Goal: Task Accomplishment & Management: Manage account settings

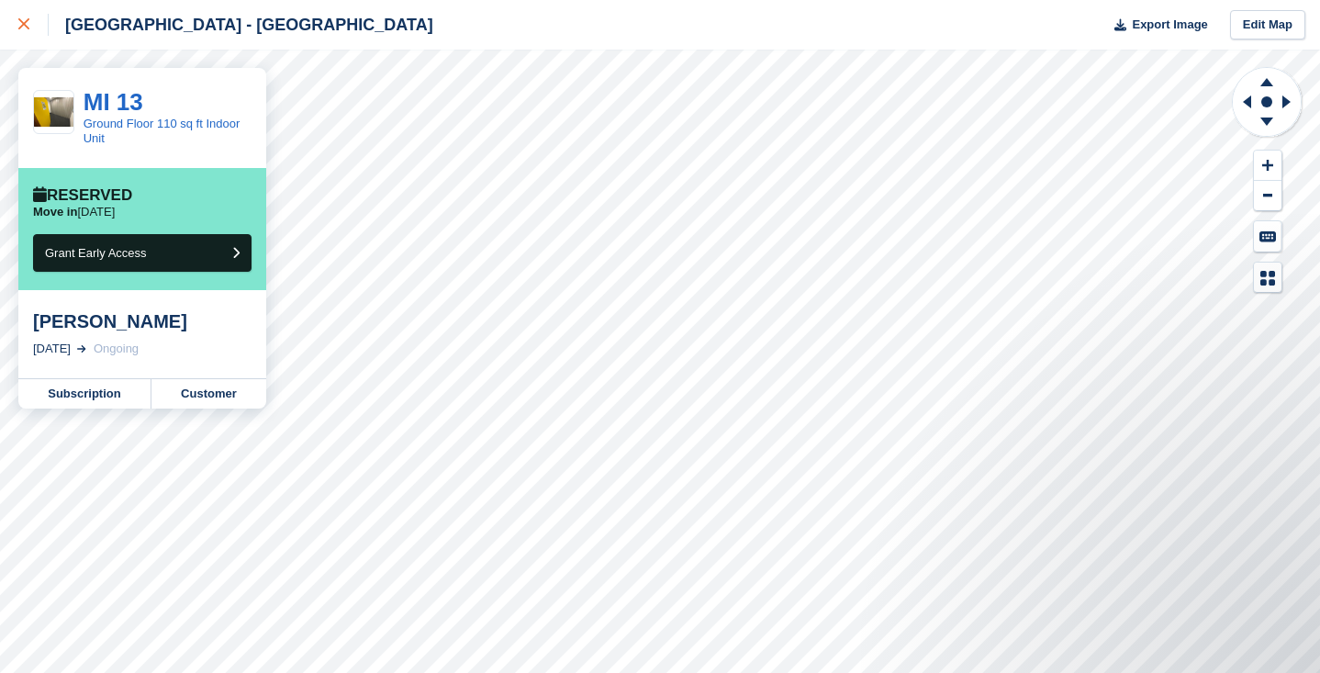
click at [24, 24] on icon at bounding box center [23, 23] width 11 height 11
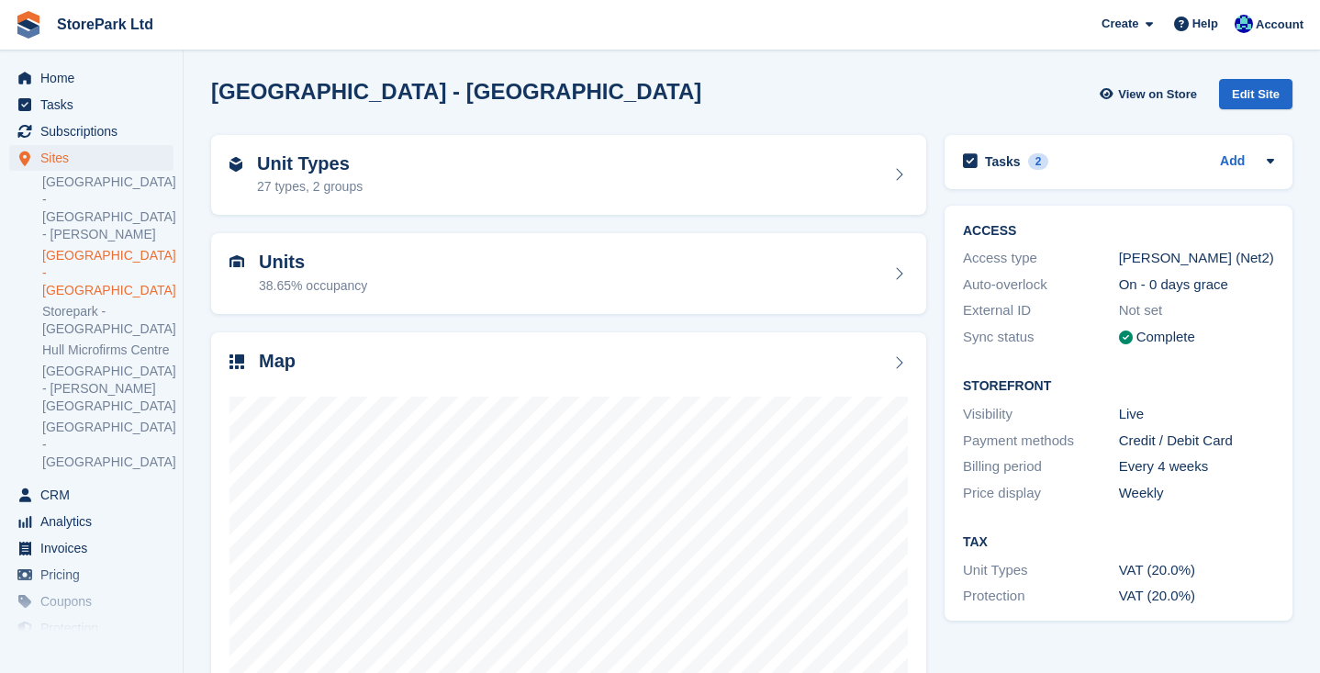
click at [106, 129] on span "Subscriptions" at bounding box center [95, 131] width 110 height 26
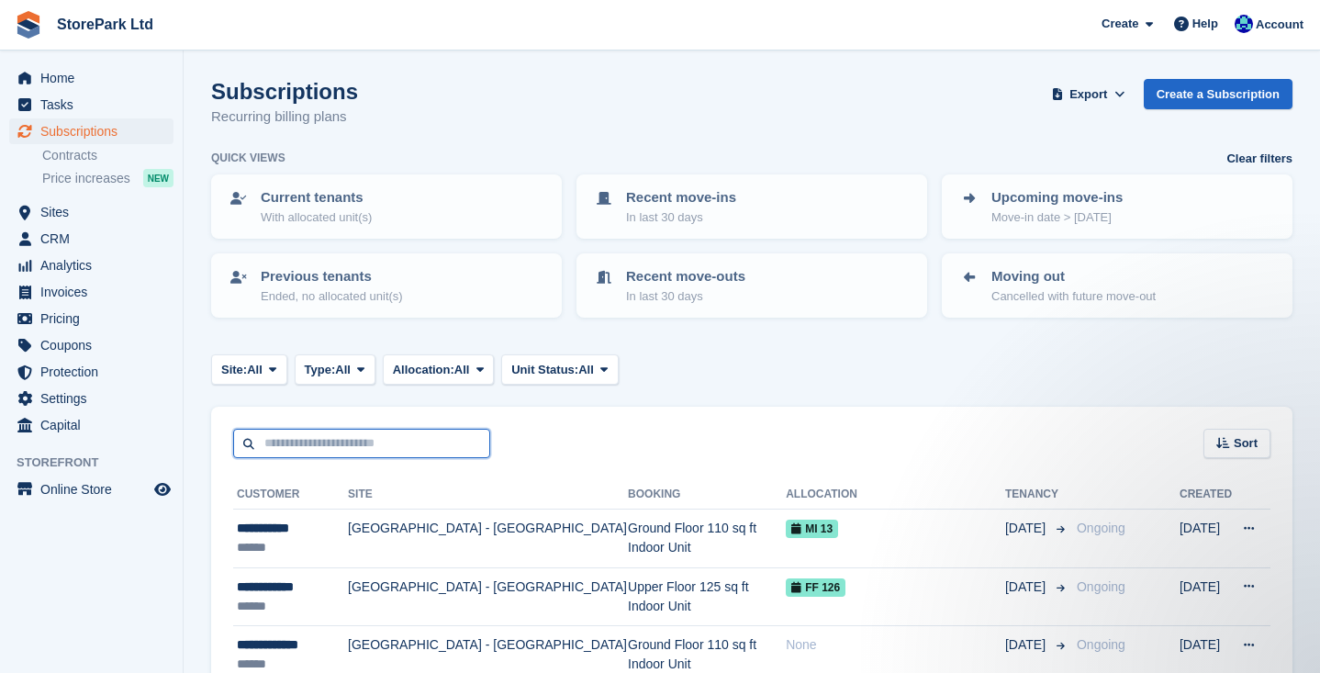
click at [377, 437] on input "text" at bounding box center [361, 444] width 257 height 30
drag, startPoint x: 377, startPoint y: 437, endPoint x: 410, endPoint y: 444, distance: 33.8
click at [410, 444] on input "*****" at bounding box center [361, 444] width 257 height 30
type input "*****"
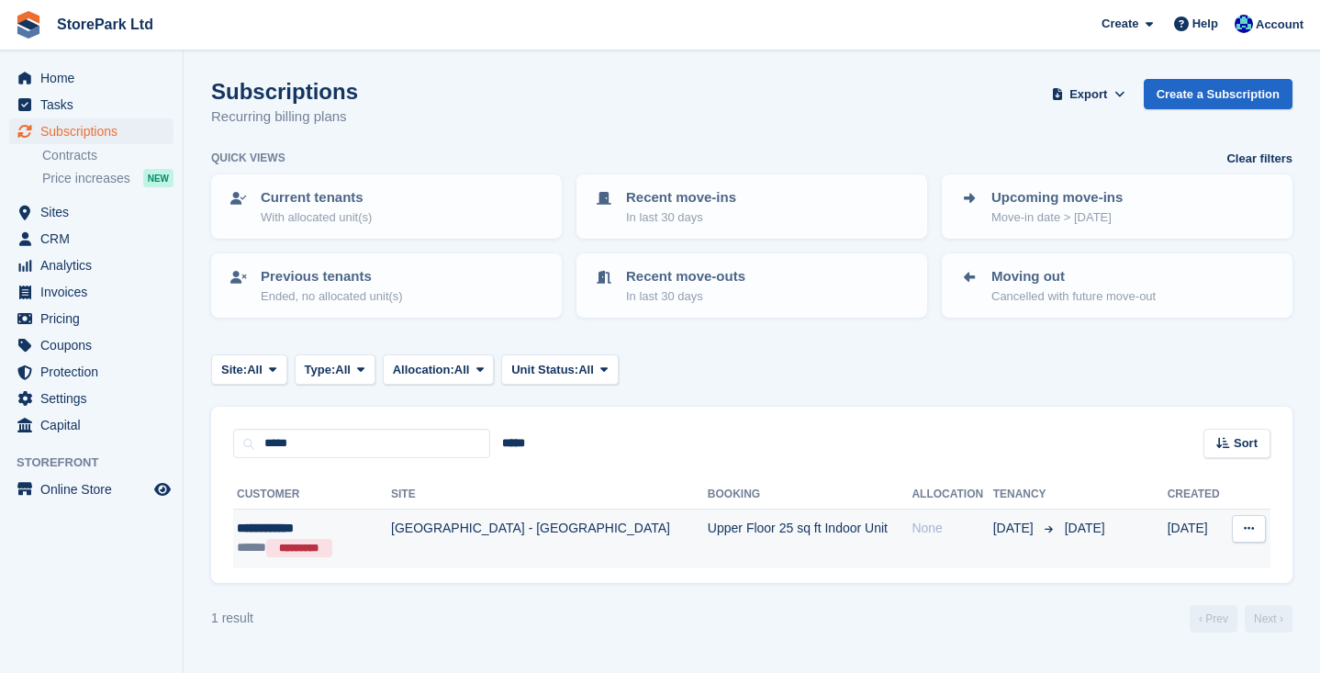
click at [300, 528] on div "**********" at bounding box center [305, 528] width 136 height 19
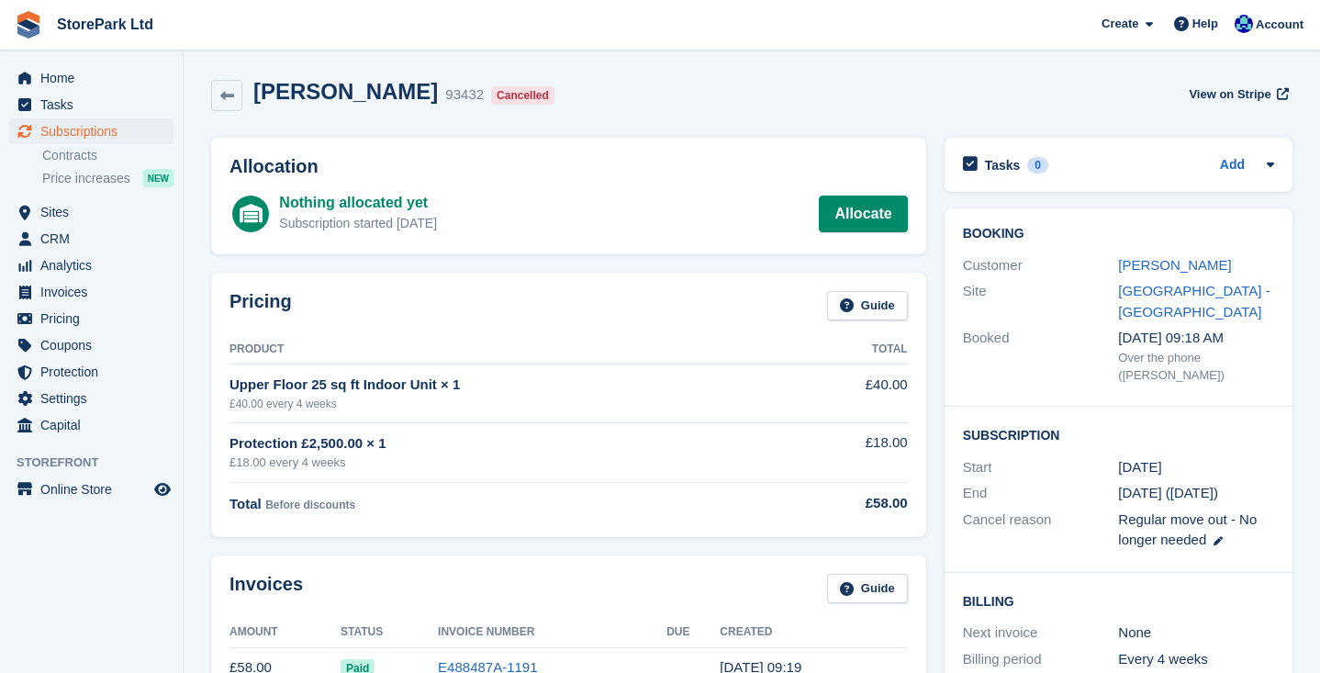
click at [930, 435] on div "Pricing Guide Product Total Upper Floor 25 sq ft Indoor Unit × 1 £40.00 every 4…" at bounding box center [568, 404] width 733 height 283
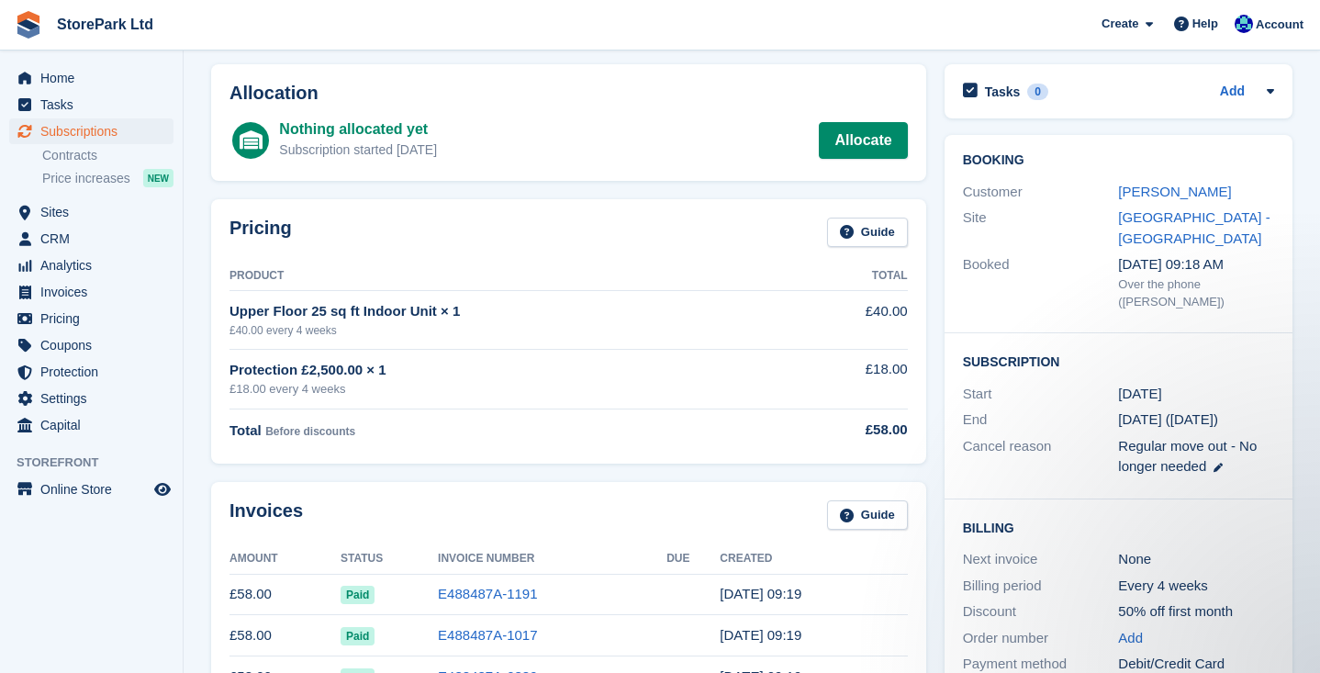
scroll to position [-2, 0]
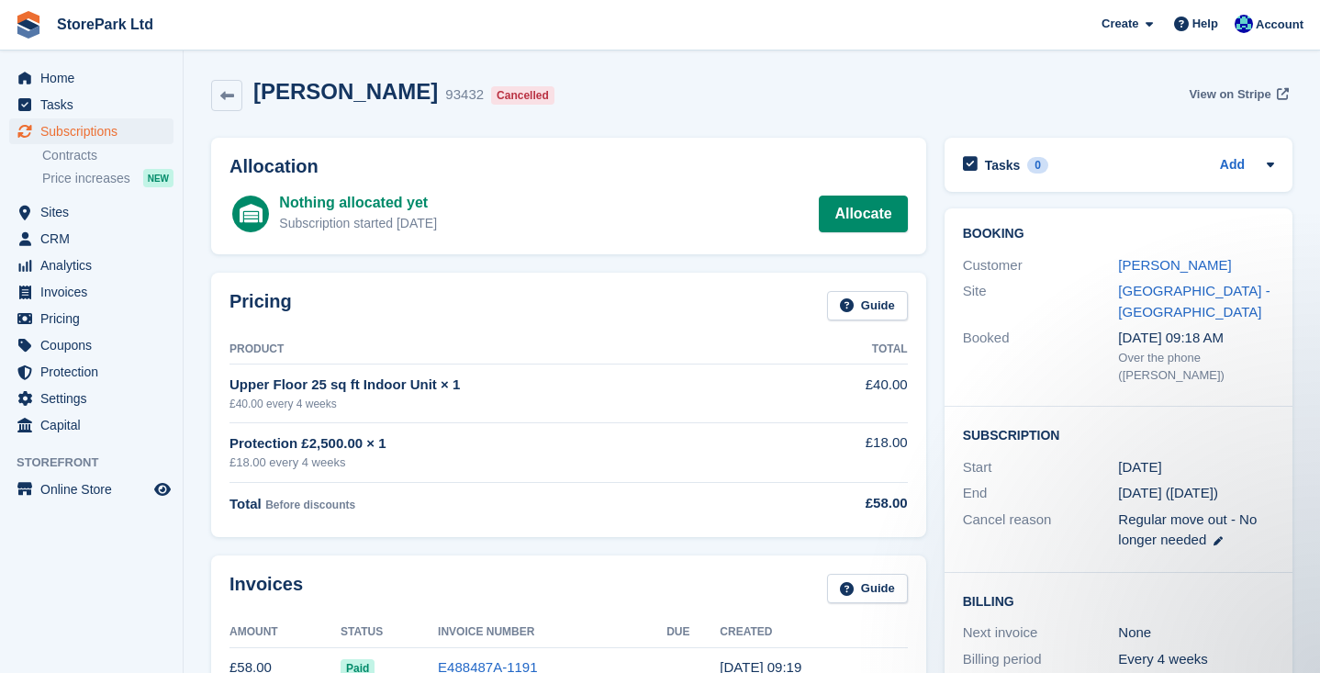
click at [1252, 91] on span "View on Stripe" at bounding box center [1230, 94] width 82 height 18
click at [112, 136] on span "Subscriptions" at bounding box center [95, 131] width 110 height 26
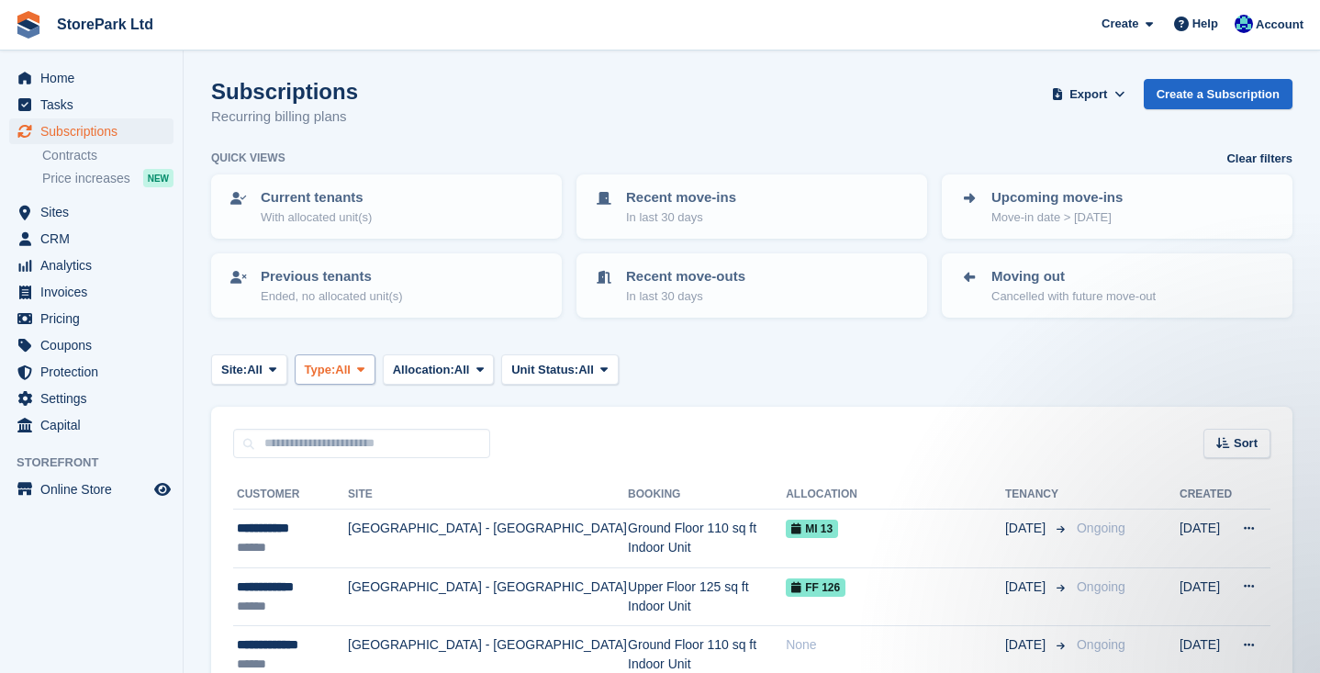
click at [364, 367] on icon at bounding box center [360, 369] width 7 height 12
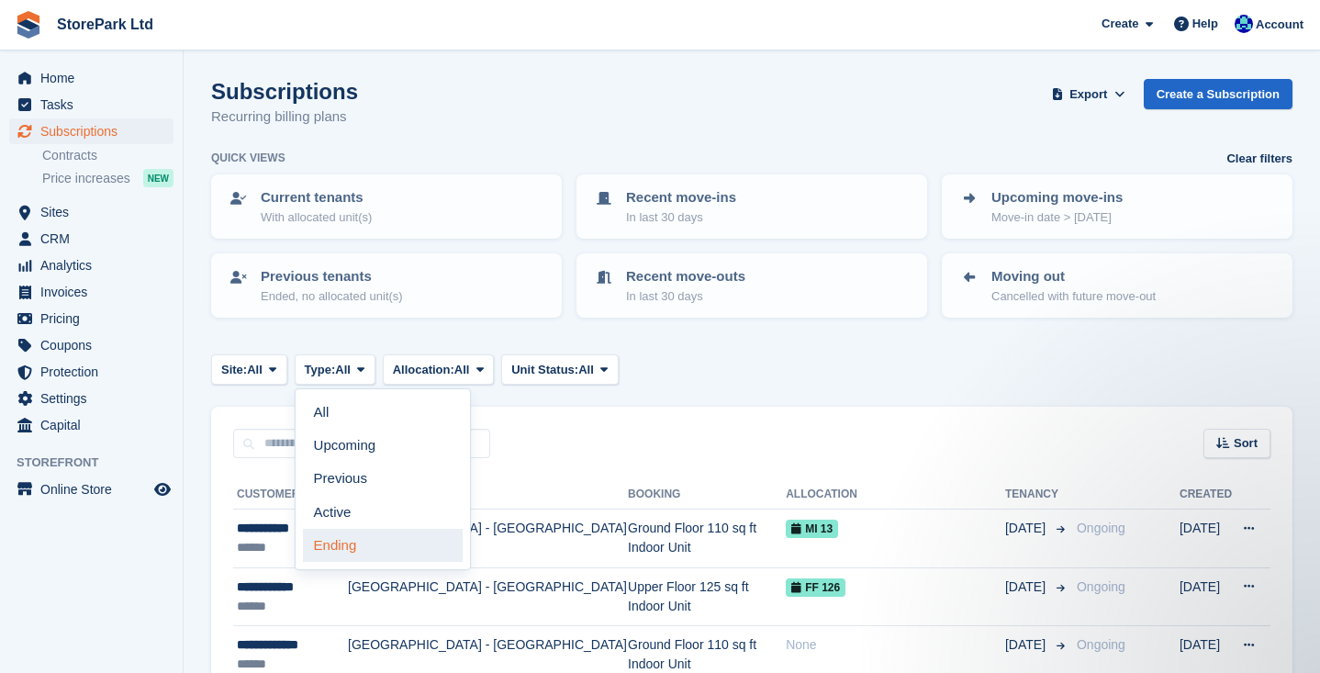
click at [360, 535] on link "Ending" at bounding box center [383, 545] width 160 height 33
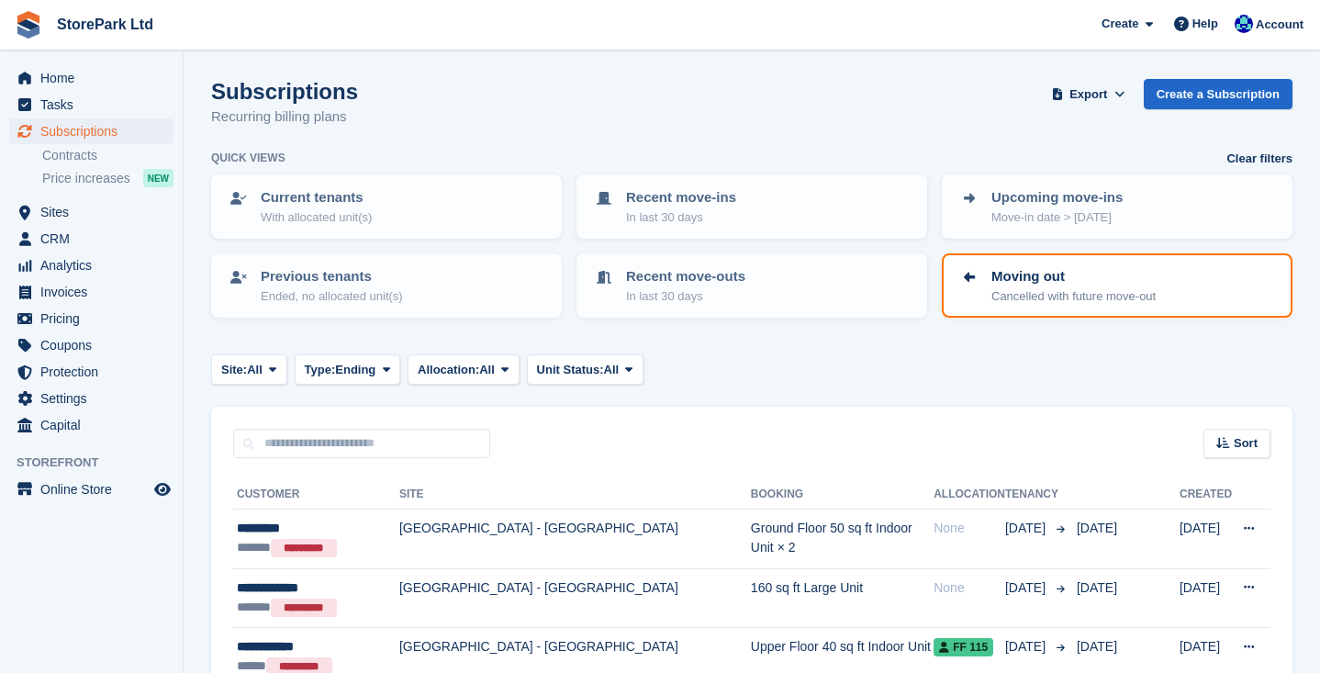
click at [1313, 322] on section "Subscriptions Recurring billing plans Export Export Subscriptions Export a CSV …" at bounding box center [752, 537] width 1136 height 1075
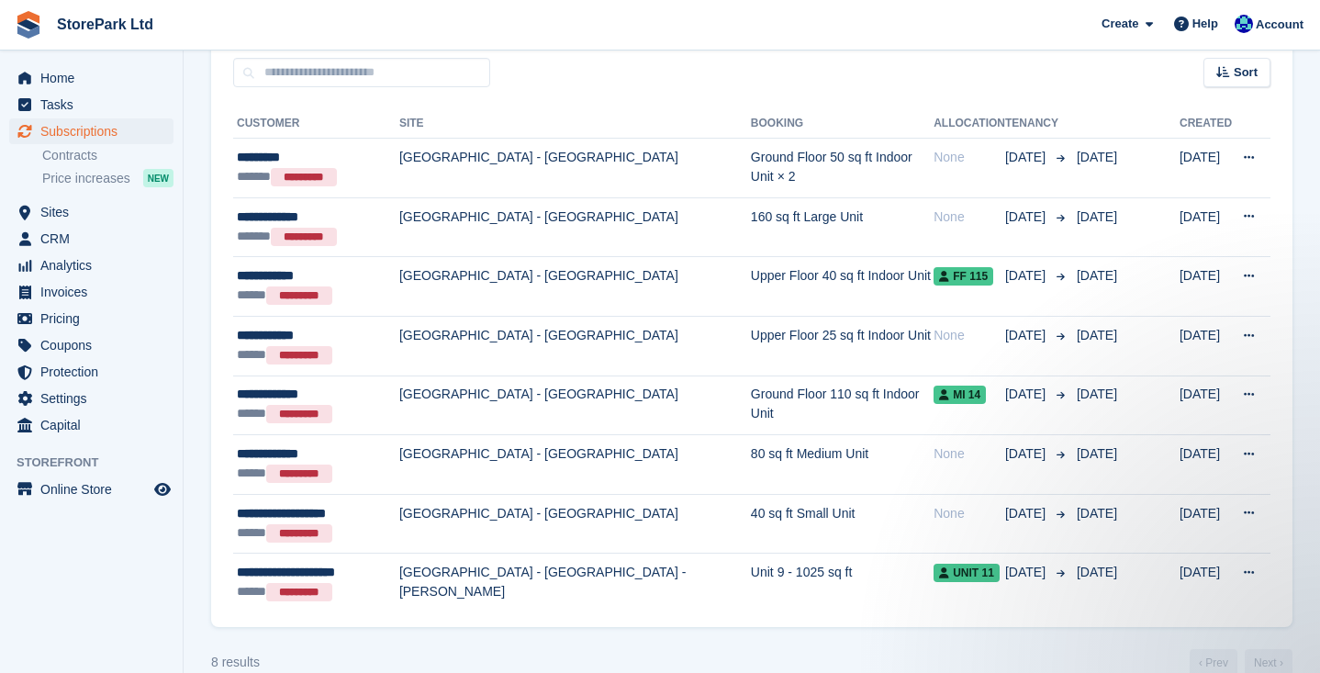
scroll to position [379, 0]
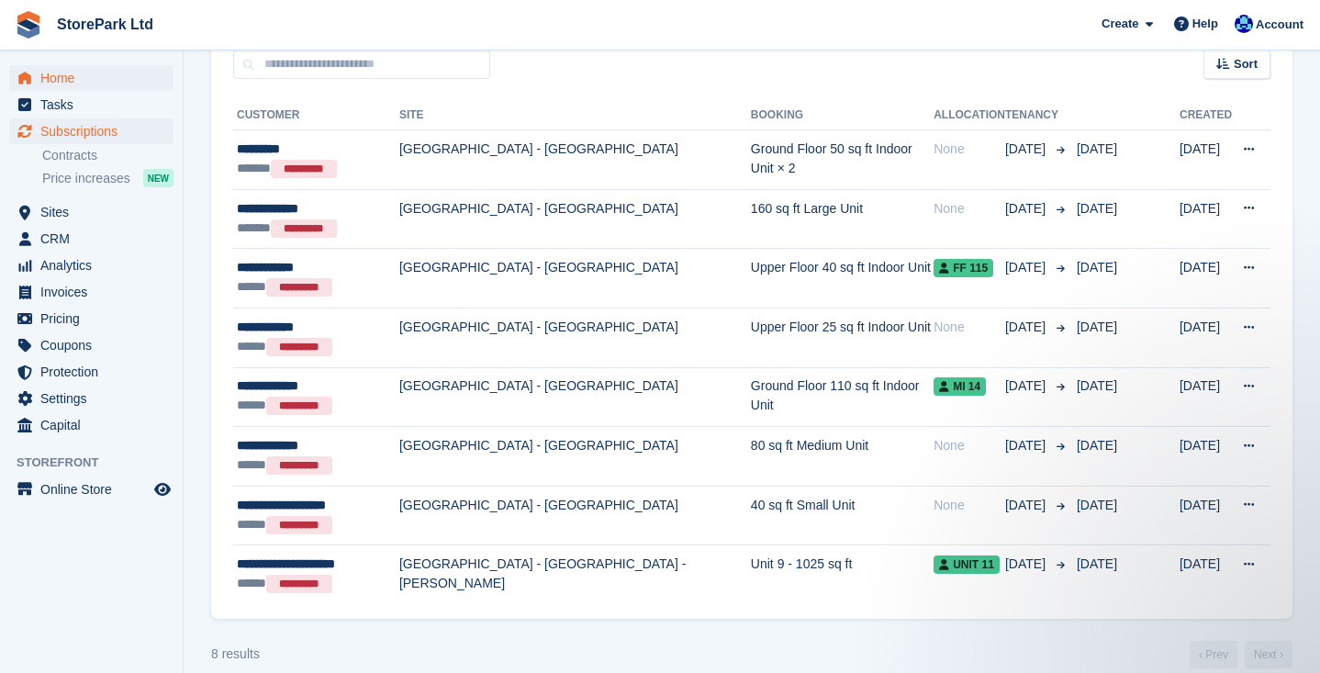
click at [79, 84] on span "Home" at bounding box center [95, 78] width 110 height 26
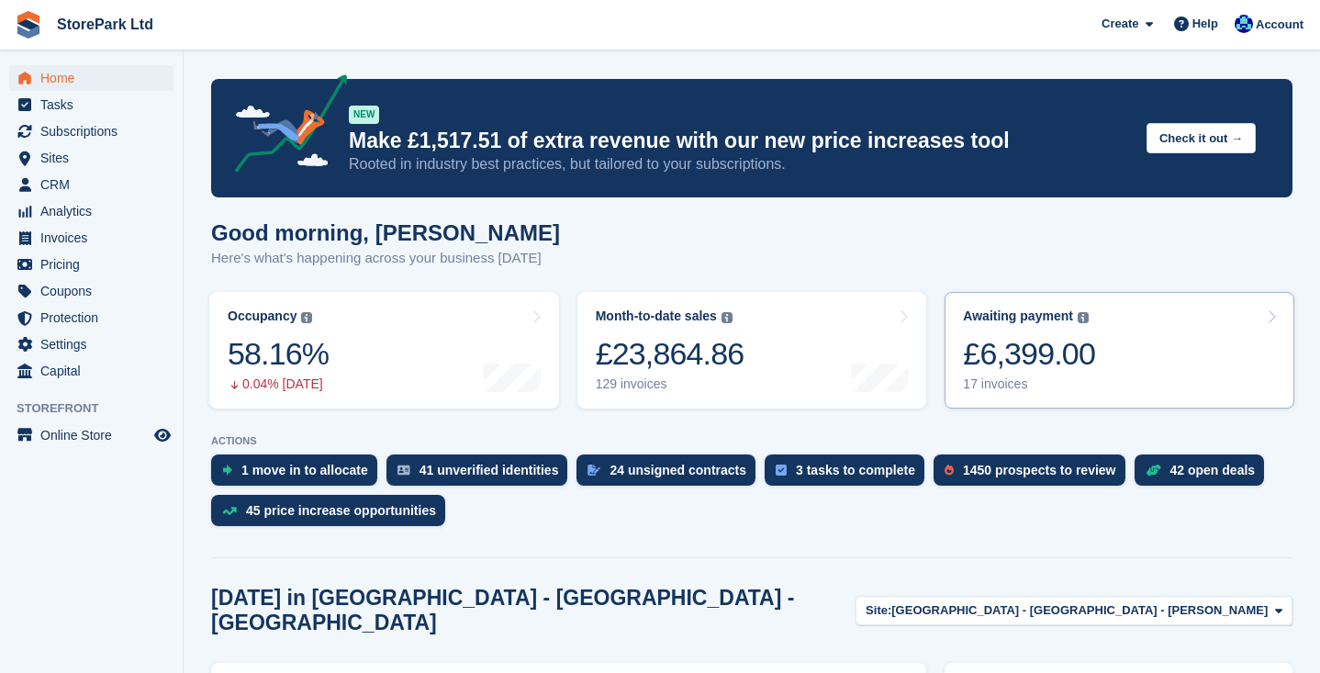
click at [1167, 356] on link "Awaiting payment The total outstanding balance on all open invoices. £6,399.00 …" at bounding box center [1119, 350] width 350 height 117
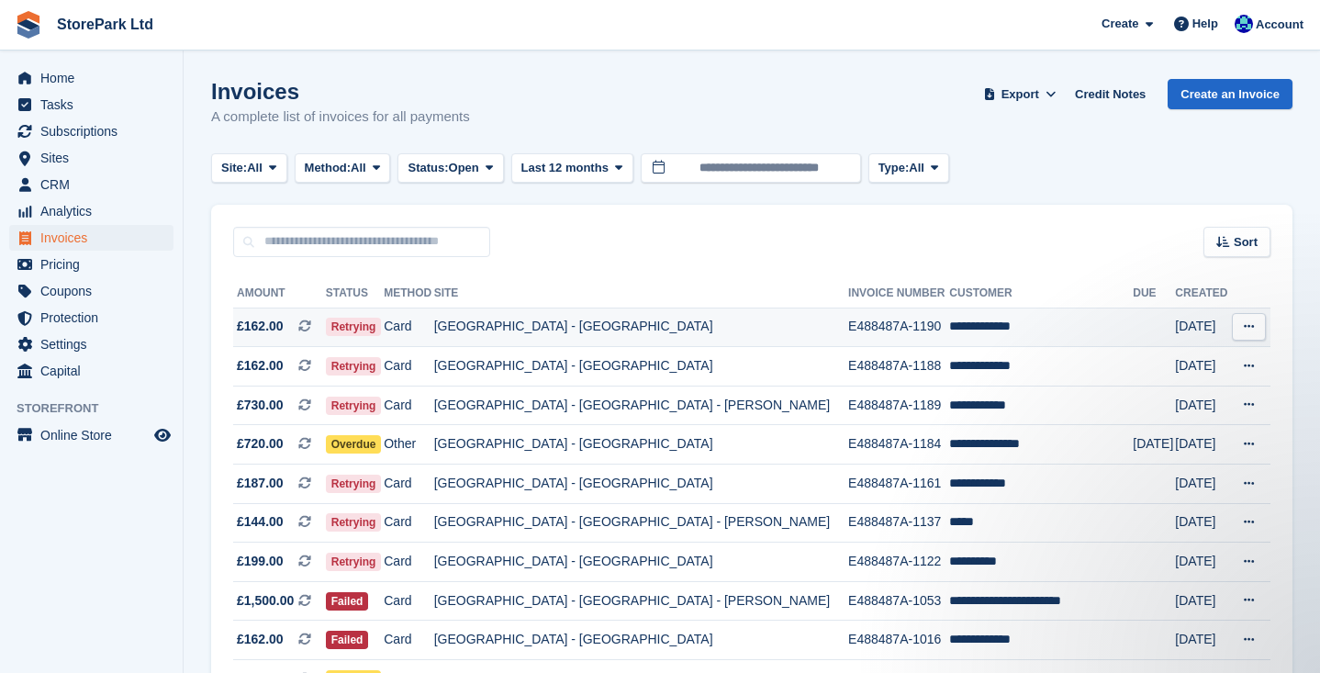
click at [382, 330] on span "Retrying" at bounding box center [354, 327] width 56 height 18
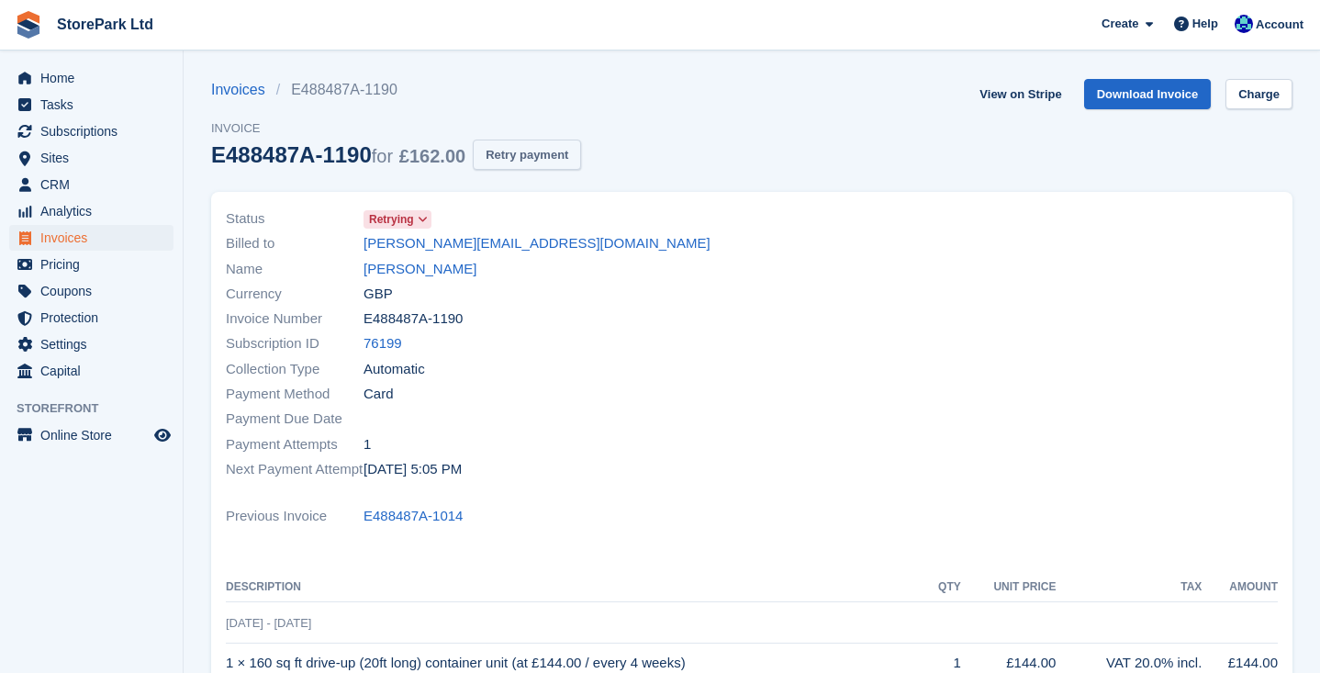
click at [535, 154] on button "Retry payment" at bounding box center [527, 155] width 108 height 30
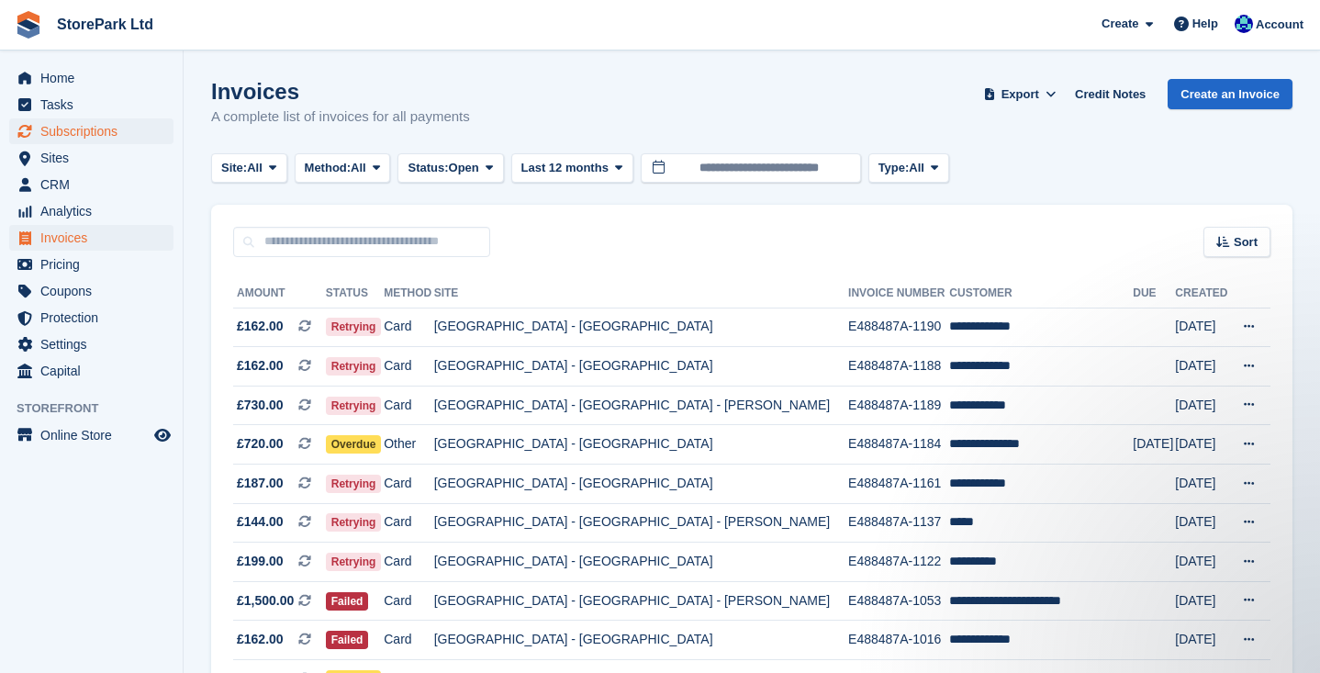
click at [101, 126] on span "Subscriptions" at bounding box center [95, 131] width 110 height 26
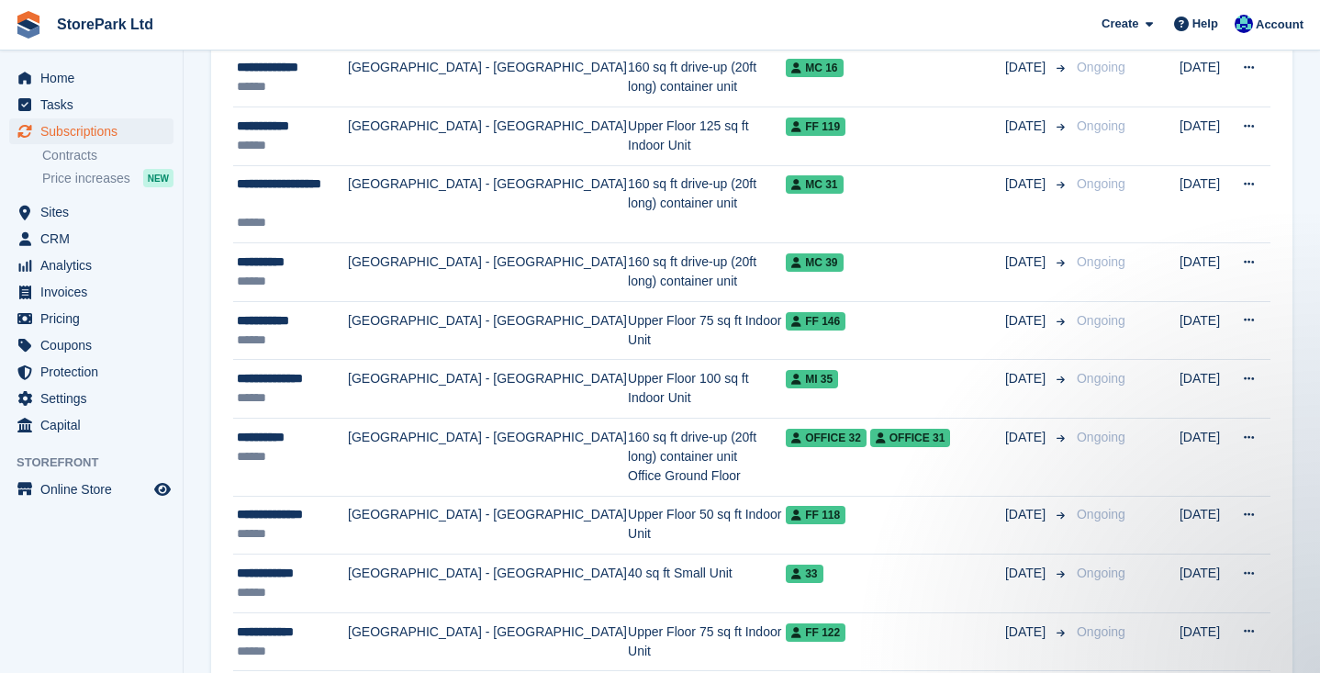
scroll to position [1704, 0]
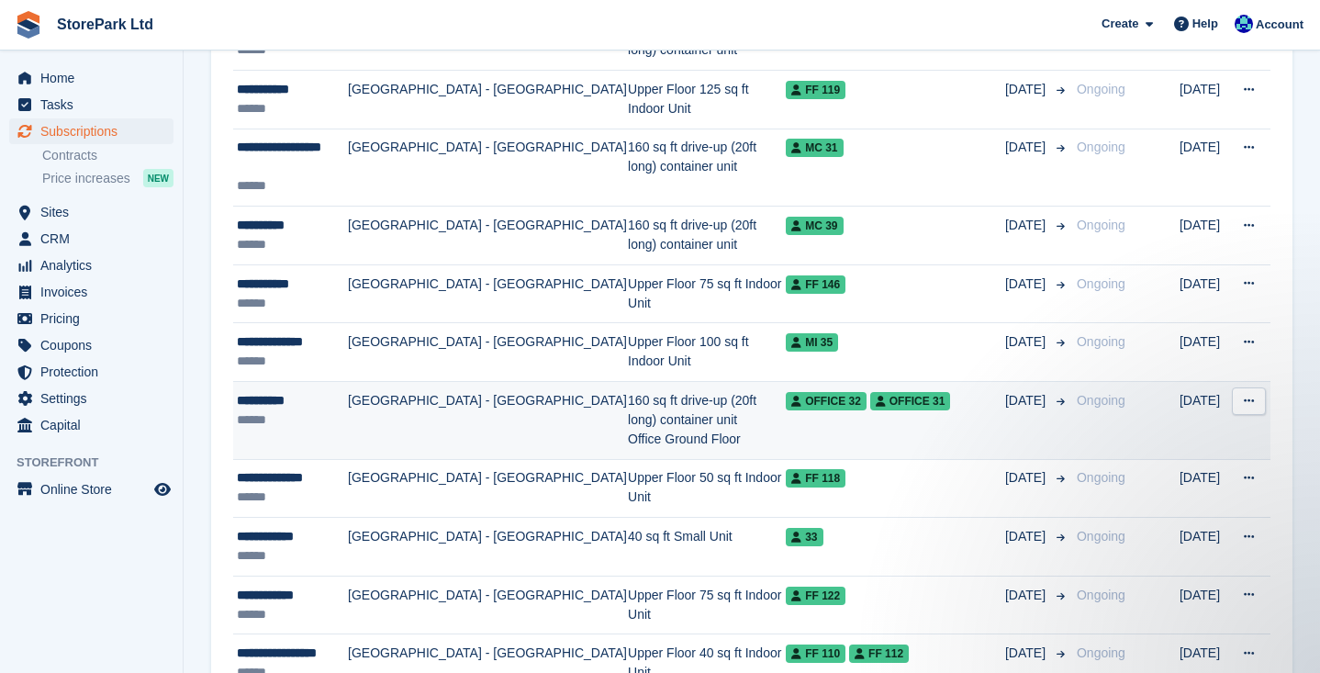
click at [496, 419] on td "[GEOGRAPHIC_DATA] - [GEOGRAPHIC_DATA]" at bounding box center [488, 421] width 280 height 78
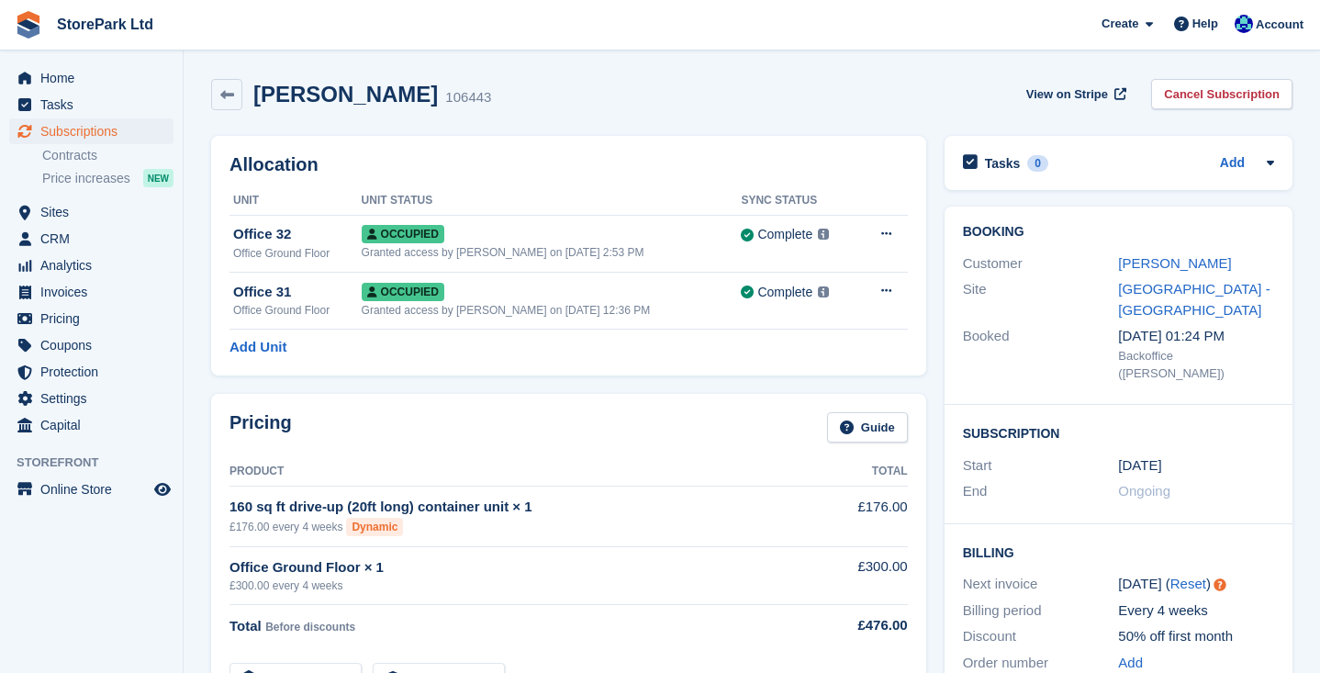
click at [936, 426] on div "Booking Customer [PERSON_NAME] [GEOGRAPHIC_DATA] - [GEOGRAPHIC_DATA] Booked [DA…" at bounding box center [1118, 463] width 366 height 532
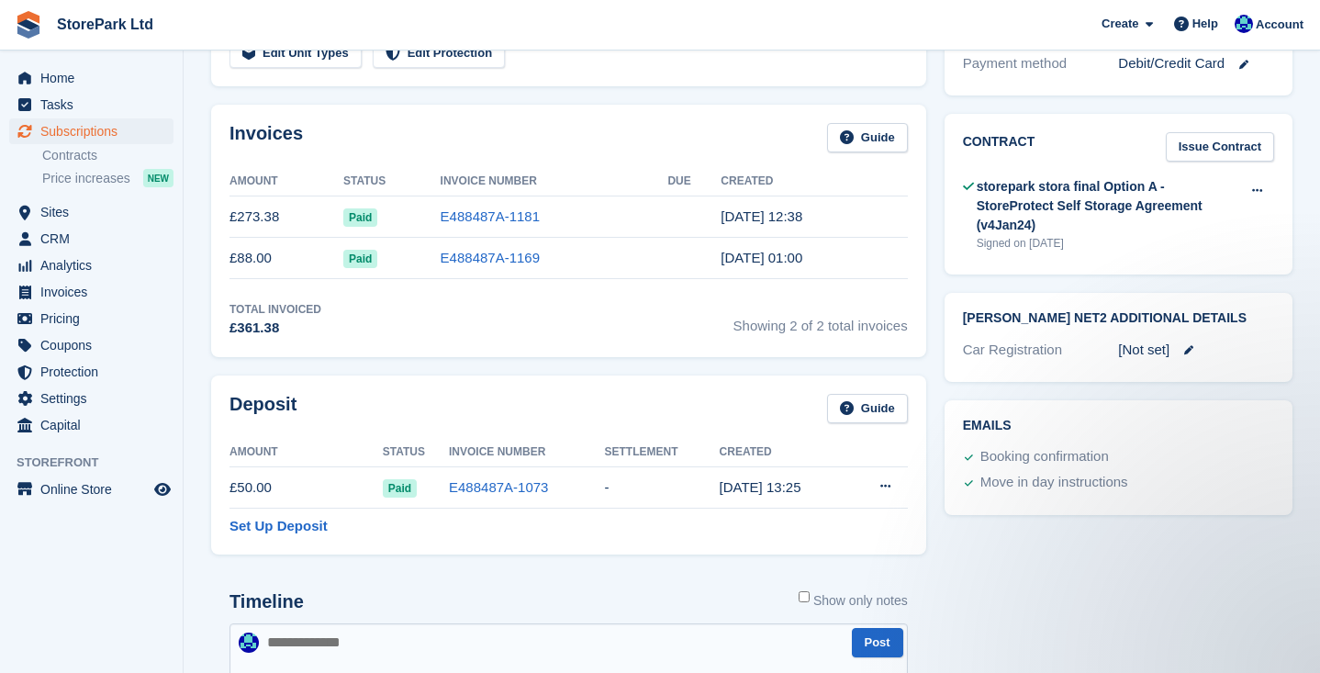
scroll to position [622, 0]
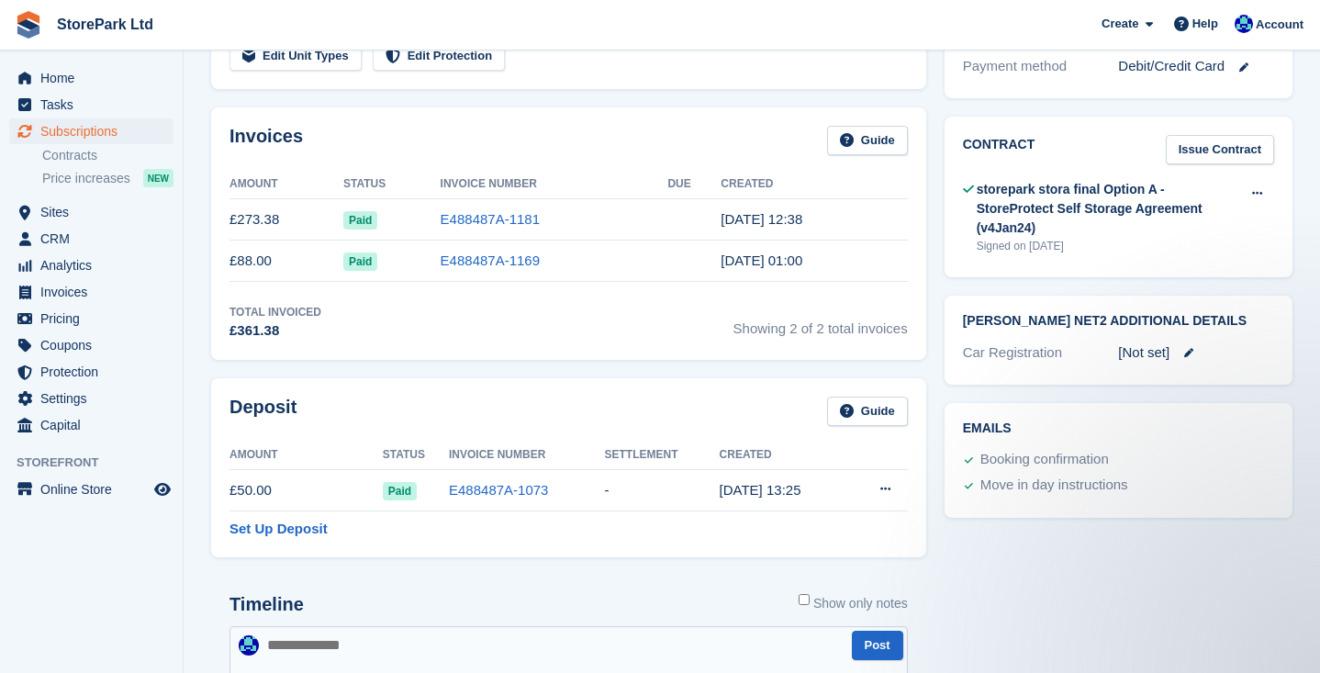
click at [1314, 293] on section "[PERSON_NAME] 106443 View on Stripe Cancel Subscription Allocation Unit Unit St…" at bounding box center [752, 517] width 1136 height 2278
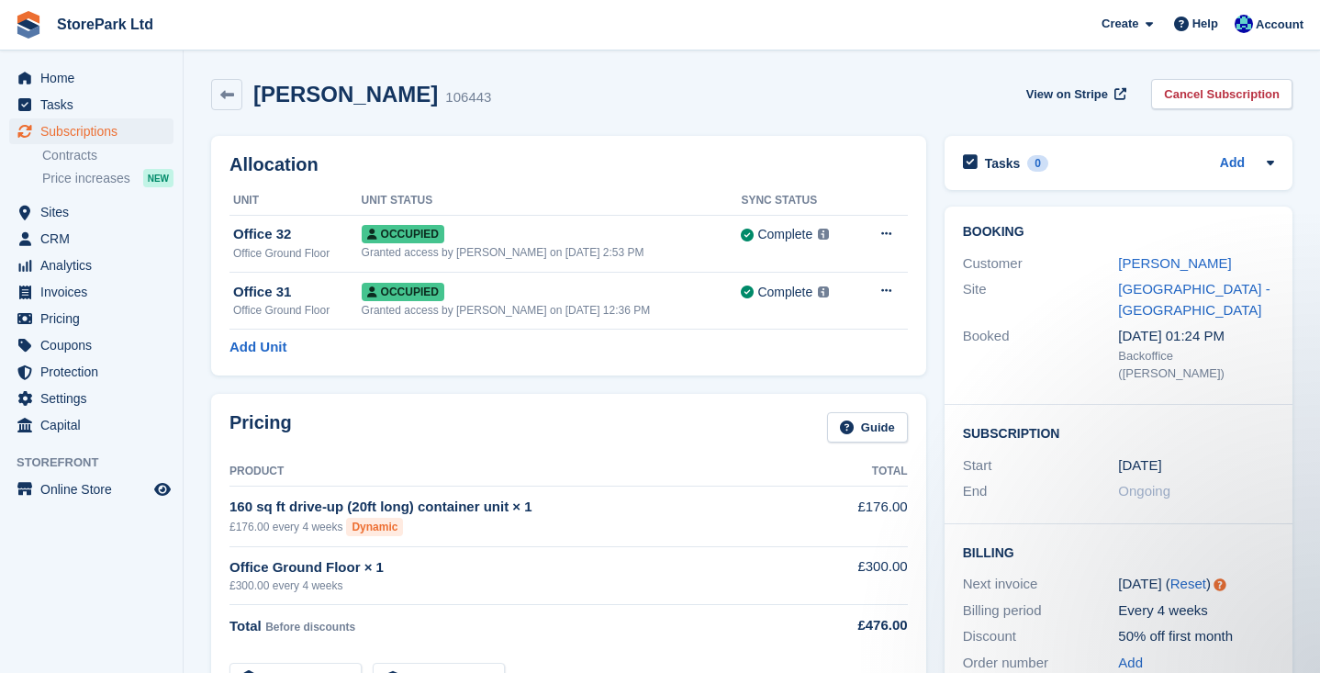
scroll to position [0, 0]
click at [1071, 90] on span "View on Stripe" at bounding box center [1067, 94] width 82 height 18
